Goal: Task Accomplishment & Management: Use online tool/utility

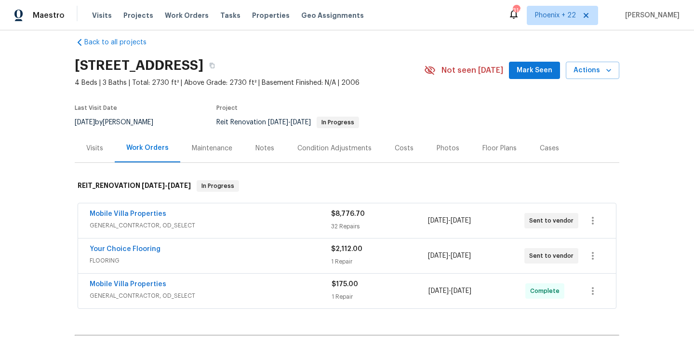
scroll to position [13, 0]
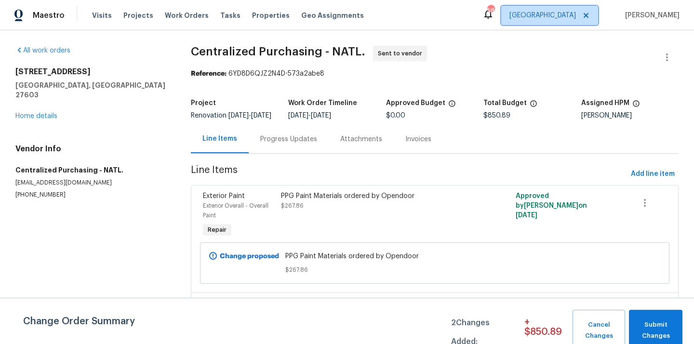
click at [567, 17] on span "[GEOGRAPHIC_DATA]" at bounding box center [542, 16] width 66 height 10
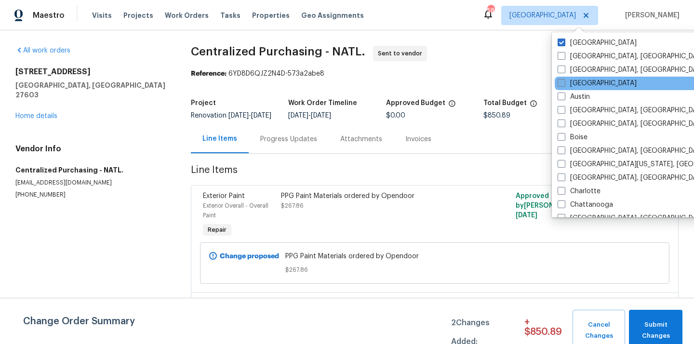
click at [570, 82] on label "[GEOGRAPHIC_DATA]" at bounding box center [596, 84] width 79 height 10
click at [564, 82] on input "[GEOGRAPHIC_DATA]" at bounding box center [560, 82] width 6 height 6
checkbox input "true"
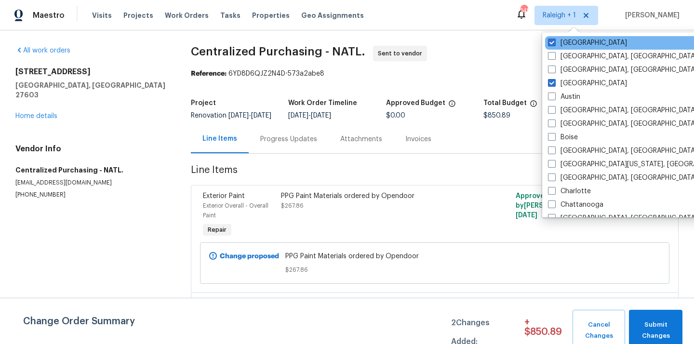
click at [576, 37] on div "[GEOGRAPHIC_DATA]" at bounding box center [642, 42] width 194 height 13
click at [565, 43] on label "[GEOGRAPHIC_DATA]" at bounding box center [587, 43] width 79 height 10
click at [554, 43] on input "[GEOGRAPHIC_DATA]" at bounding box center [551, 41] width 6 height 6
checkbox input "false"
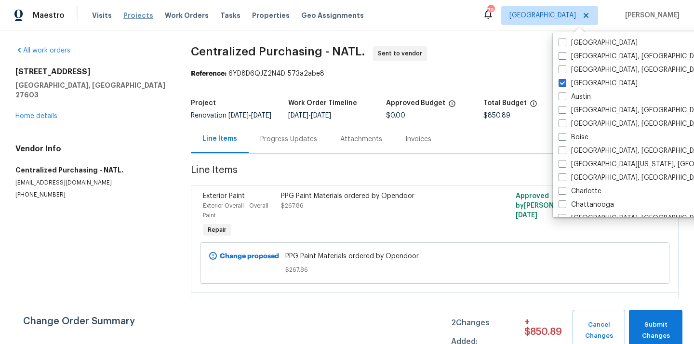
click at [136, 18] on span "Projects" at bounding box center [138, 16] width 30 height 10
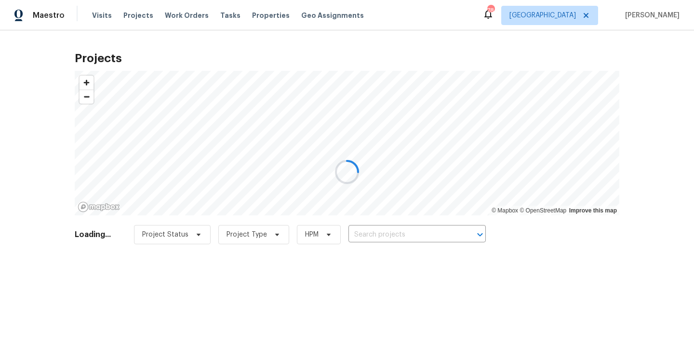
click at [439, 237] on div at bounding box center [347, 172] width 694 height 344
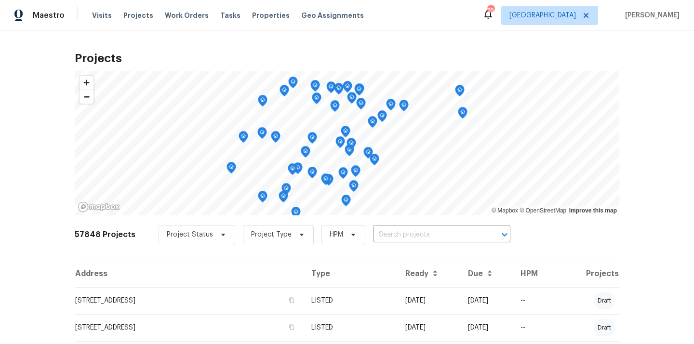
click at [439, 237] on input "text" at bounding box center [428, 234] width 110 height 15
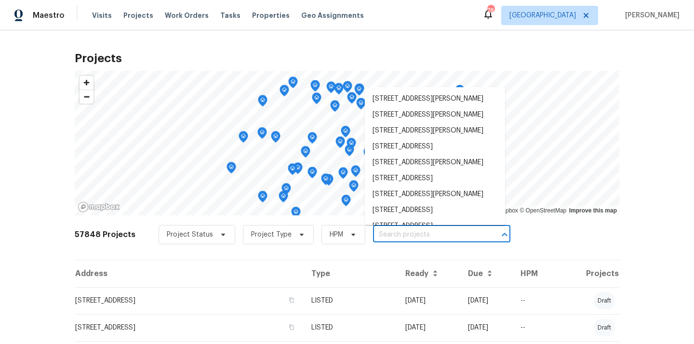
paste input "[STREET_ADDRESS][PERSON_NAME]"
type input "[STREET_ADDRESS][PERSON_NAME]"
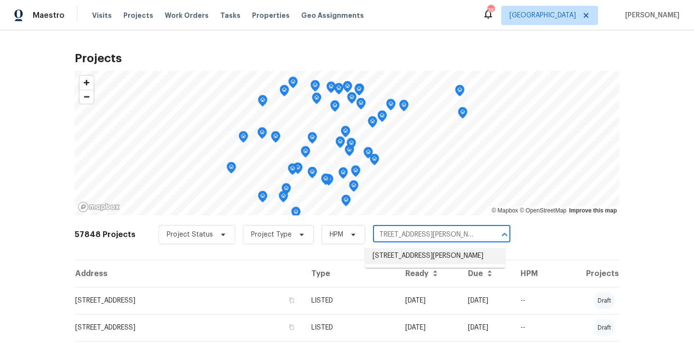
click at [426, 258] on li "[STREET_ADDRESS][PERSON_NAME]" at bounding box center [435, 256] width 140 height 16
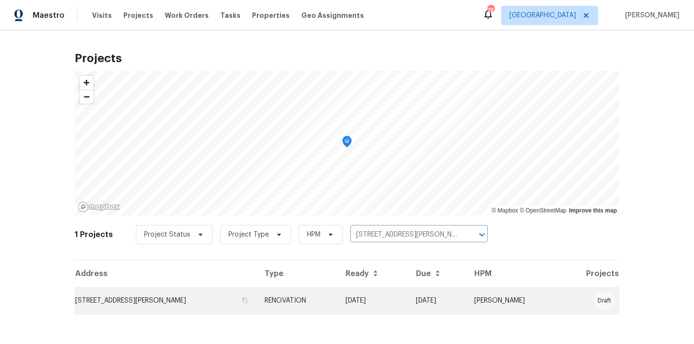
click at [329, 291] on td "RENOVATION" at bounding box center [297, 300] width 81 height 27
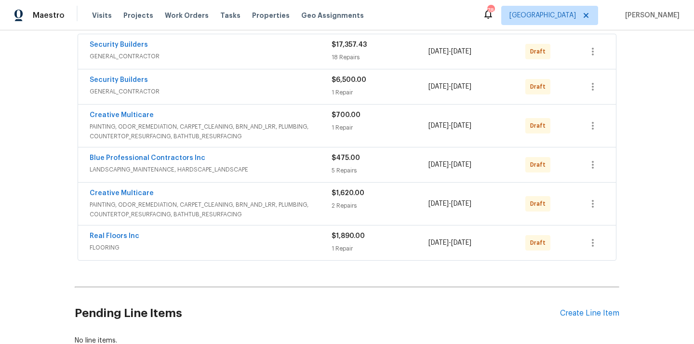
scroll to position [190, 0]
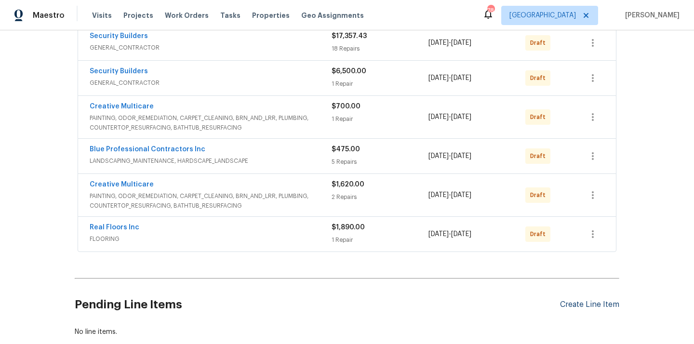
click at [608, 306] on div "Create Line Item" at bounding box center [589, 304] width 59 height 9
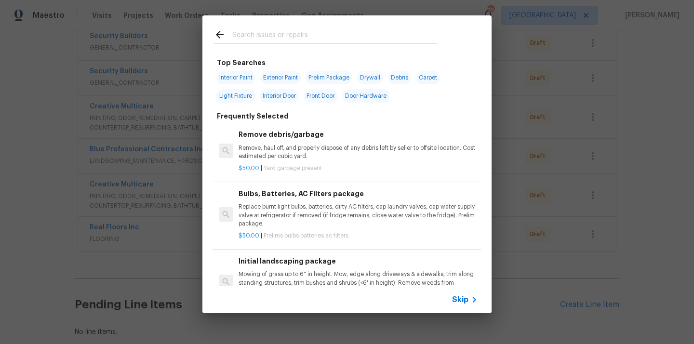
click at [352, 29] on input "text" at bounding box center [334, 36] width 204 height 14
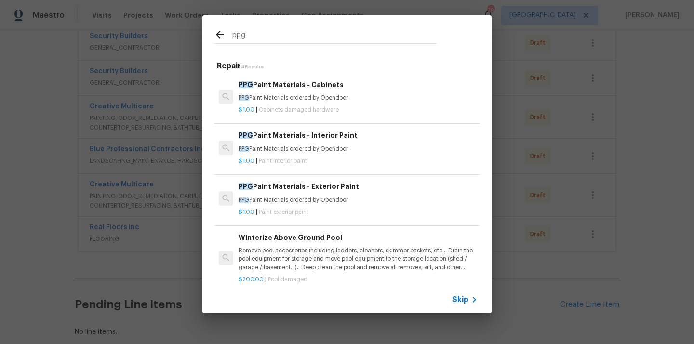
type input "ppg"
click at [321, 141] on h6 "PPG Paint Materials - Interior Paint" at bounding box center [358, 135] width 239 height 11
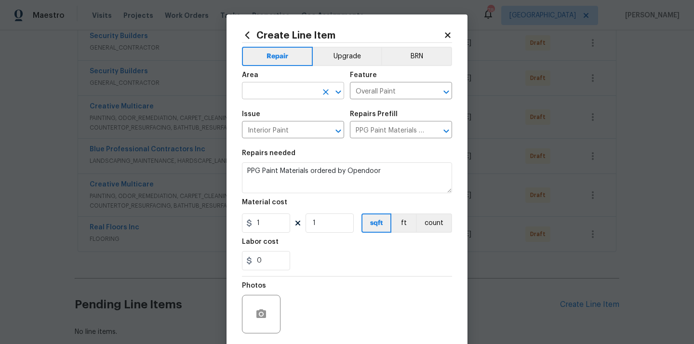
click at [287, 88] on input "text" at bounding box center [279, 91] width 75 height 15
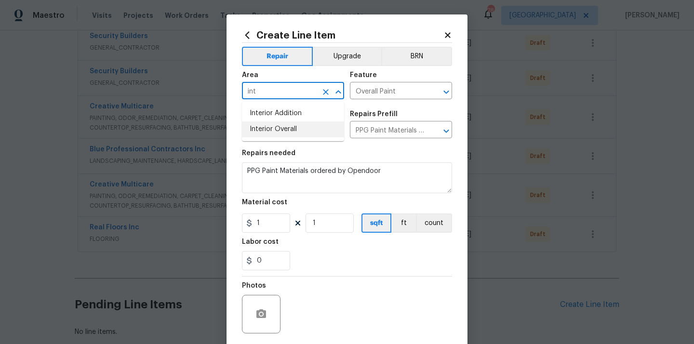
click at [276, 129] on li "Interior Overall" at bounding box center [293, 129] width 102 height 16
type input "Interior Overall"
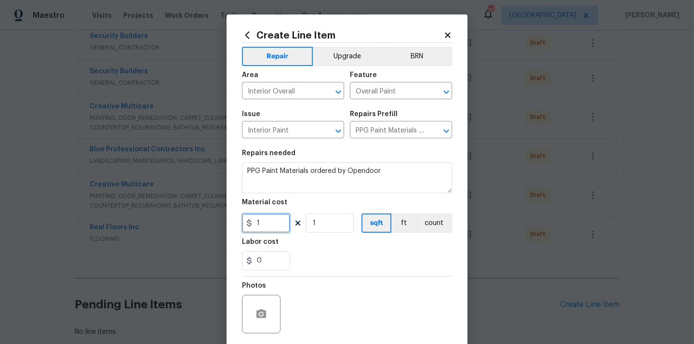
drag, startPoint x: 267, startPoint y: 221, endPoint x: 236, endPoint y: 223, distance: 31.4
click at [239, 223] on div "Create Line Item Repair Upgrade BRN Area Interior Overall ​ Feature Overall Pai…" at bounding box center [346, 207] width 241 height 386
paste input "825.32"
type input "825.32"
click at [313, 266] on div "0" at bounding box center [347, 260] width 210 height 19
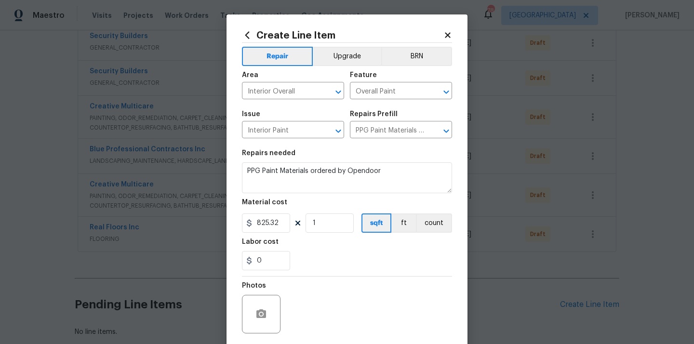
scroll to position [71, 0]
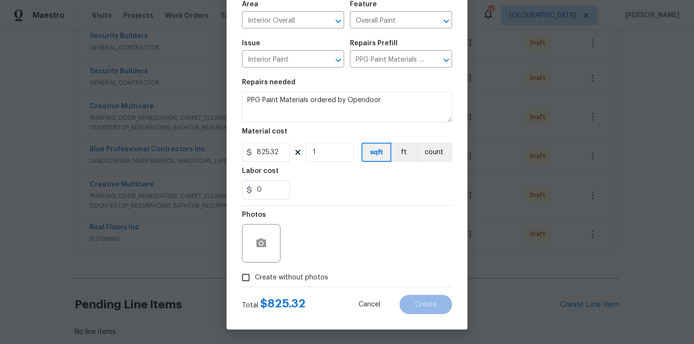
click at [305, 271] on label "Create without photos" at bounding box center [283, 277] width 92 height 18
click at [255, 271] on input "Create without photos" at bounding box center [246, 277] width 18 height 18
checkbox input "true"
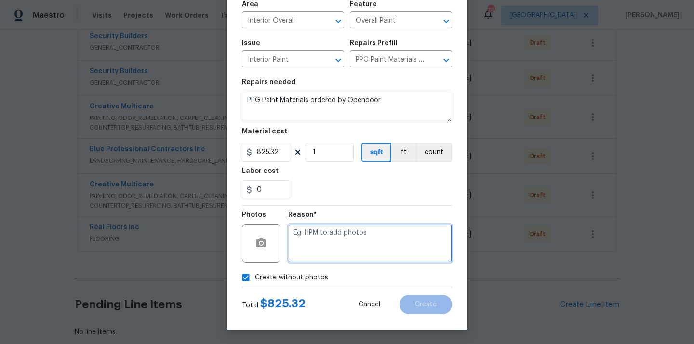
click at [320, 243] on textarea at bounding box center [370, 243] width 164 height 39
type textarea "N/A"
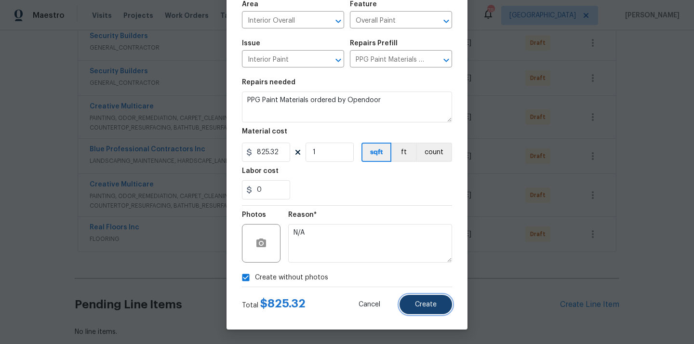
click at [430, 301] on span "Create" at bounding box center [426, 304] width 22 height 7
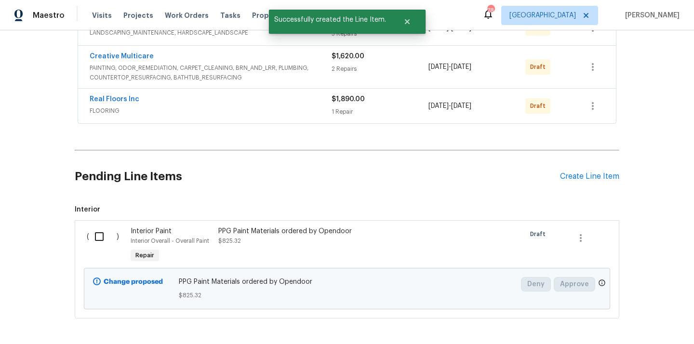
scroll to position [358, 0]
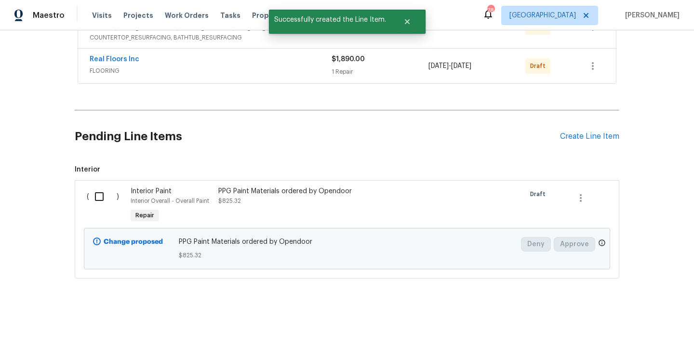
click at [95, 193] on input "checkbox" at bounding box center [102, 196] width 27 height 20
checkbox input "true"
click at [621, 319] on span "Create Work Order" at bounding box center [639, 320] width 64 height 12
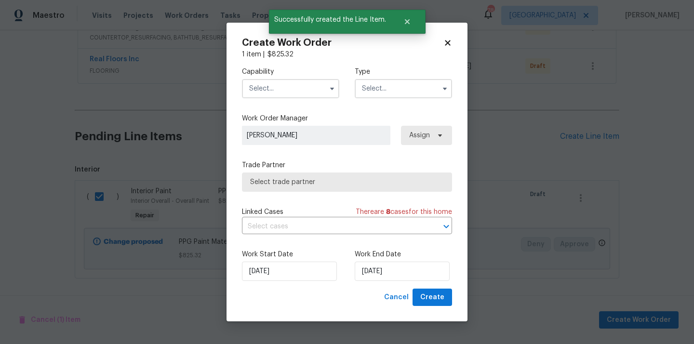
click at [316, 98] on div "Capability Type" at bounding box center [347, 82] width 210 height 47
click at [310, 89] on input "text" at bounding box center [290, 88] width 97 height 19
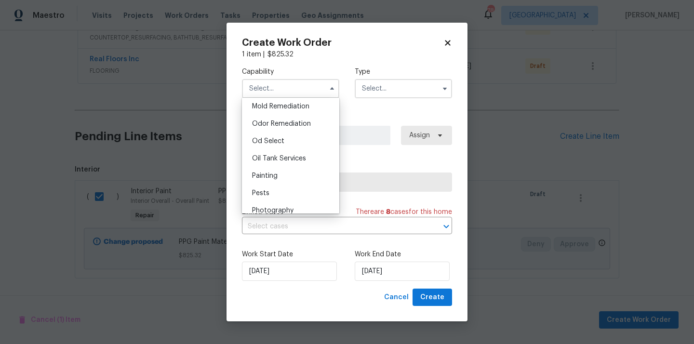
scroll to position [749, 0]
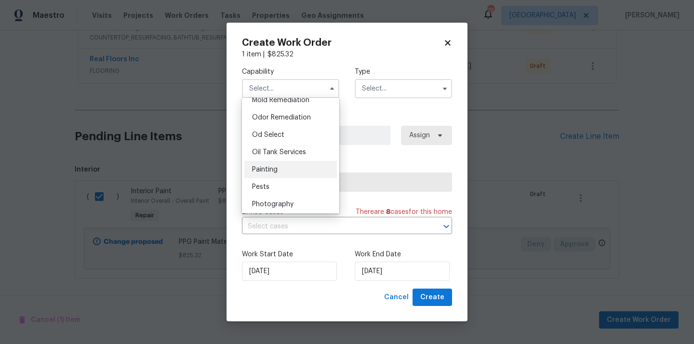
click at [300, 162] on div "Painting" at bounding box center [290, 169] width 93 height 17
type input "Painting"
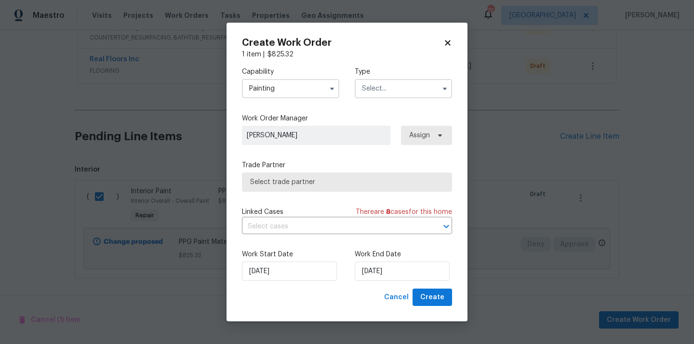
click at [400, 95] on input "text" at bounding box center [403, 88] width 97 height 19
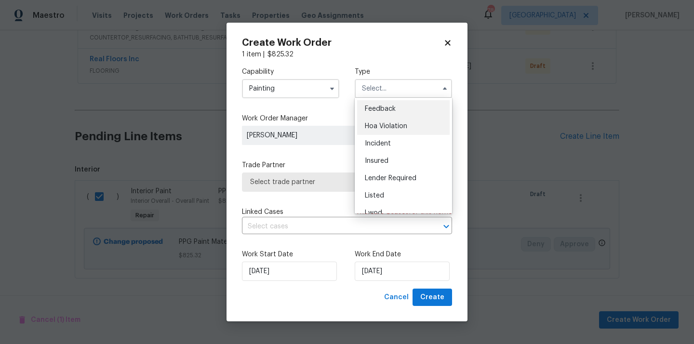
scroll to position [115, 0]
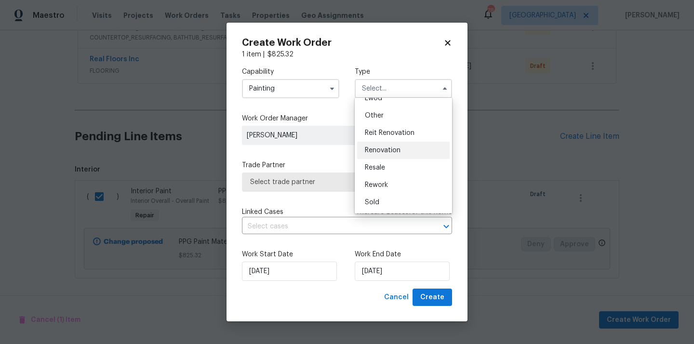
click at [405, 152] on div "Renovation" at bounding box center [403, 150] width 93 height 17
type input "Renovation"
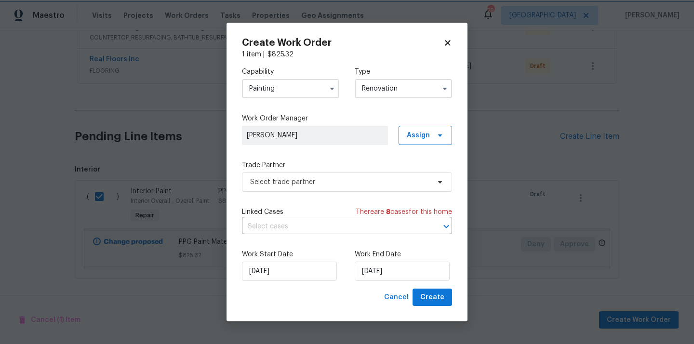
scroll to position [0, 0]
click at [423, 135] on span "Assign" at bounding box center [418, 136] width 23 height 10
click at [420, 174] on div "Assign to me" at bounding box center [427, 176] width 42 height 10
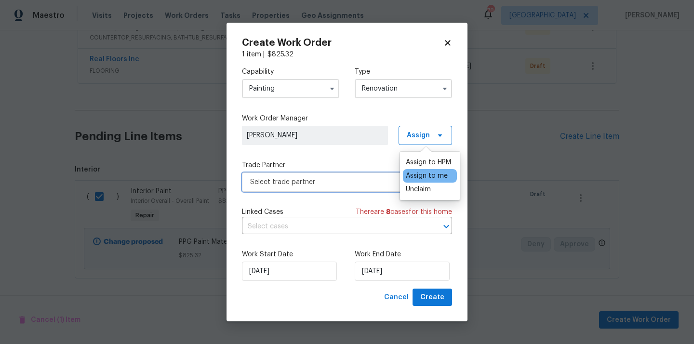
click at [341, 174] on span "Select trade partner" at bounding box center [347, 181] width 210 height 19
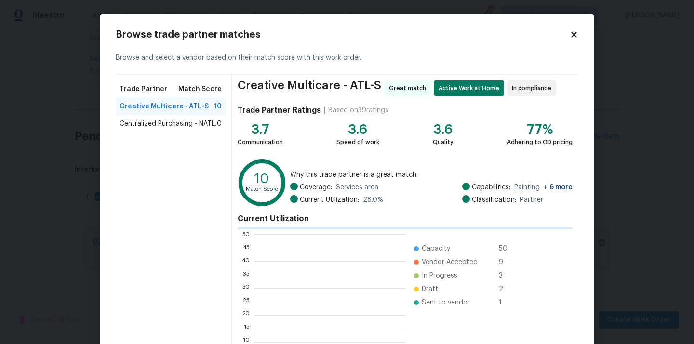
scroll to position [1, 0]
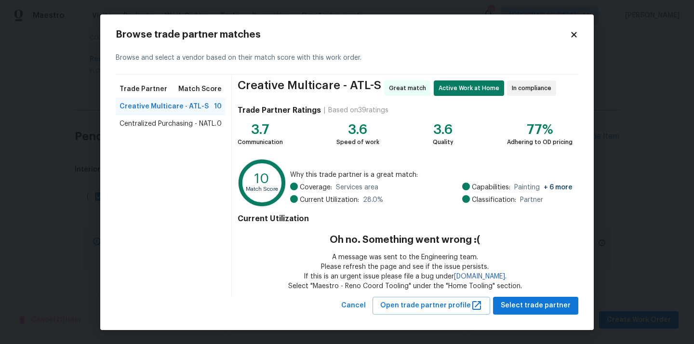
click at [207, 130] on div "Centralized Purchasing - NATL. 0" at bounding box center [171, 123] width 110 height 17
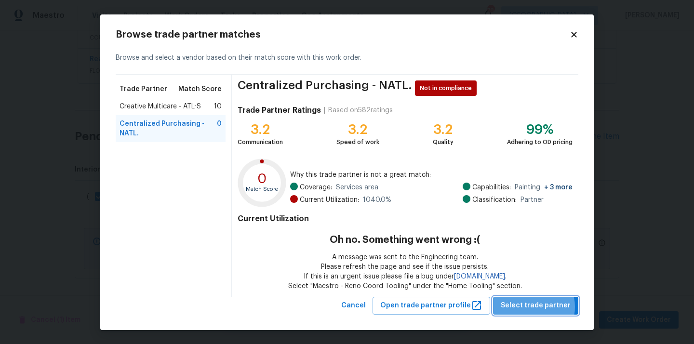
click at [536, 307] on span "Select trade partner" at bounding box center [536, 306] width 70 height 12
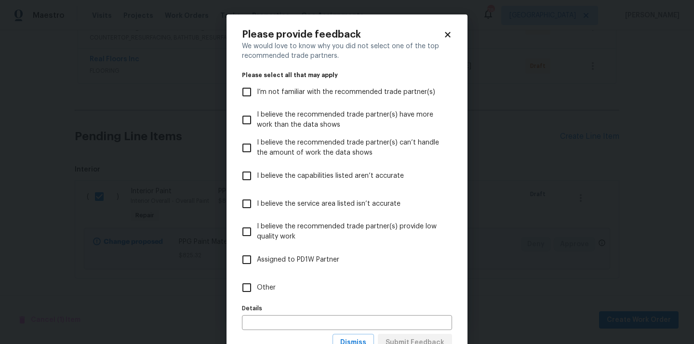
click at [384, 292] on label "Other" at bounding box center [341, 288] width 208 height 28
click at [257, 292] on input "Other" at bounding box center [247, 288] width 20 height 20
checkbox input "true"
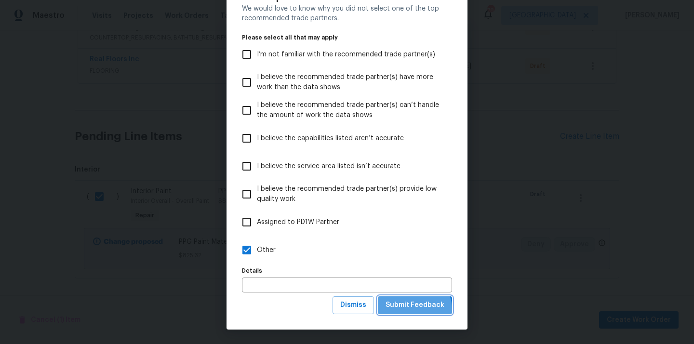
click at [411, 309] on span "Submit Feedback" at bounding box center [414, 305] width 59 height 12
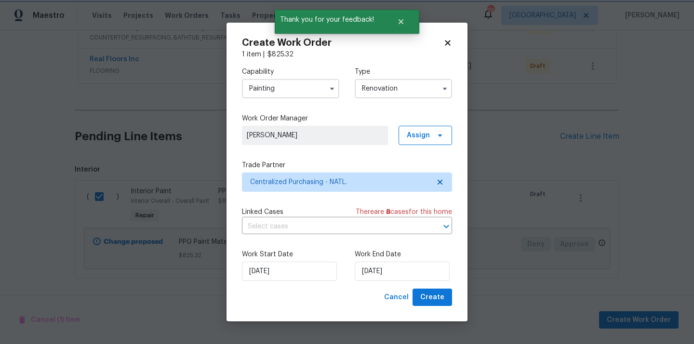
scroll to position [0, 0]
click at [443, 292] on span "Create" at bounding box center [432, 298] width 24 height 12
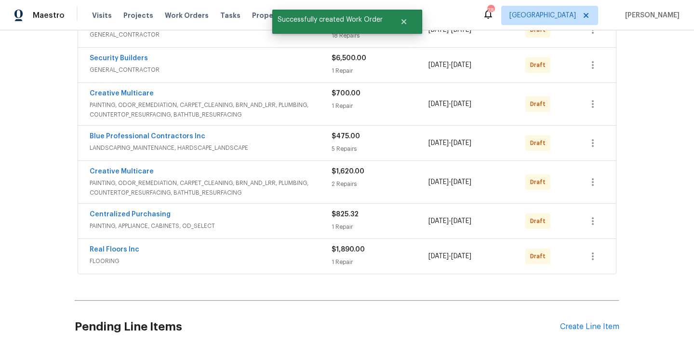
scroll to position [230, 0]
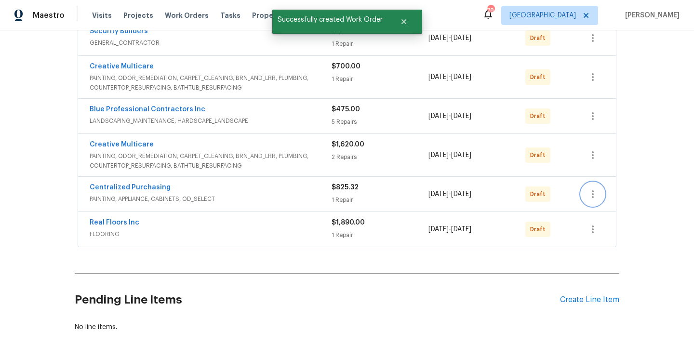
click at [597, 193] on icon "button" at bounding box center [593, 194] width 12 height 12
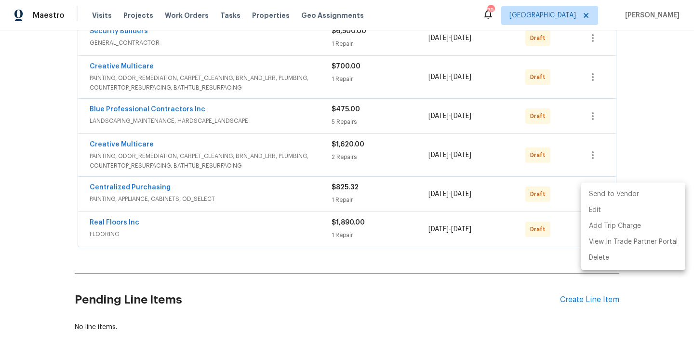
click at [600, 192] on li "Send to Vendor" at bounding box center [633, 194] width 104 height 16
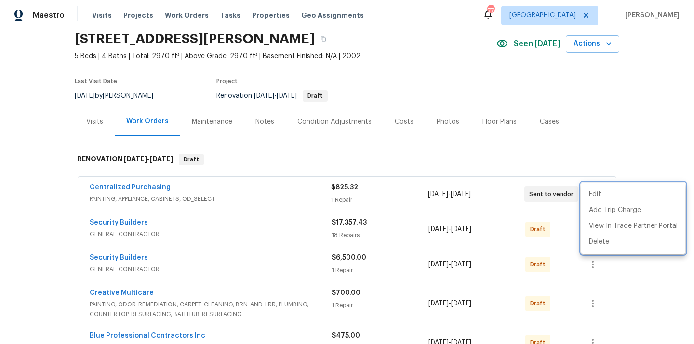
click at [154, 184] on div at bounding box center [347, 172] width 694 height 344
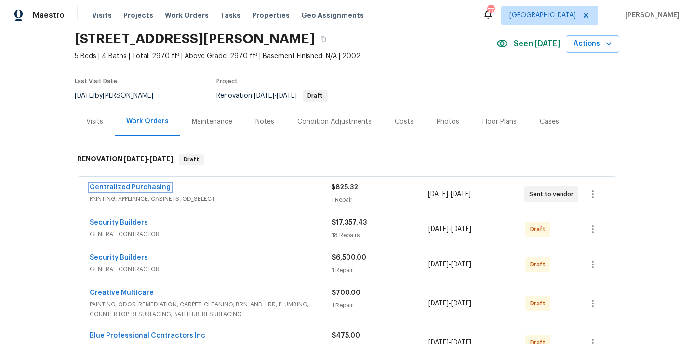
click at [137, 186] on link "Centralized Purchasing" at bounding box center [130, 187] width 81 height 7
